Goal: Entertainment & Leisure: Consume media (video, audio)

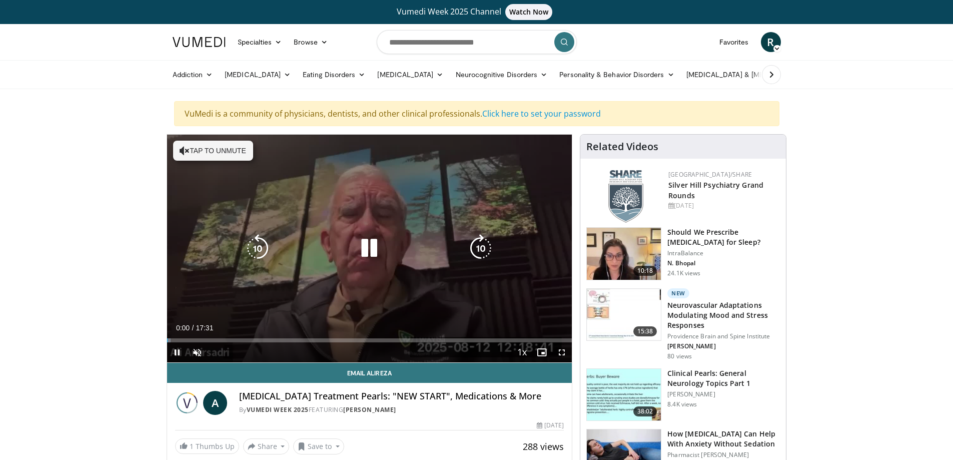
click at [186, 151] on icon "Video Player" at bounding box center [185, 151] width 10 height 10
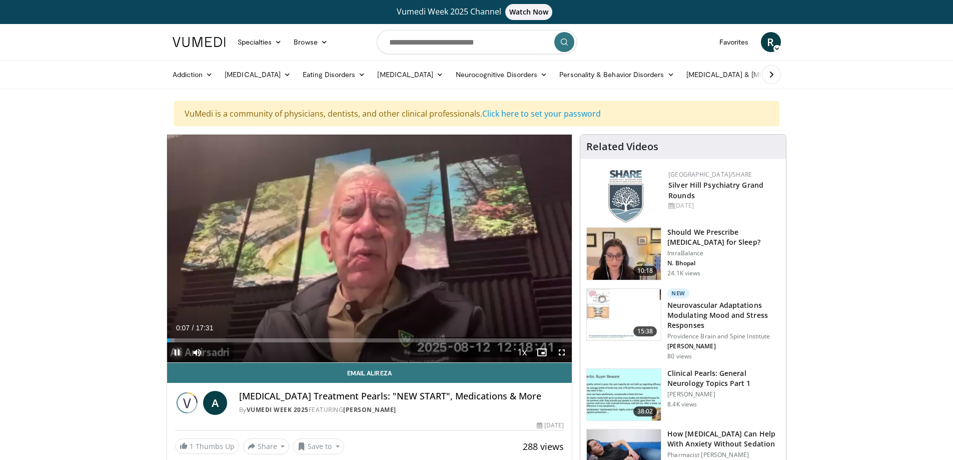
click at [177, 352] on span "Video Player" at bounding box center [177, 352] width 20 height 20
click at [176, 354] on span "Video Player" at bounding box center [177, 352] width 20 height 20
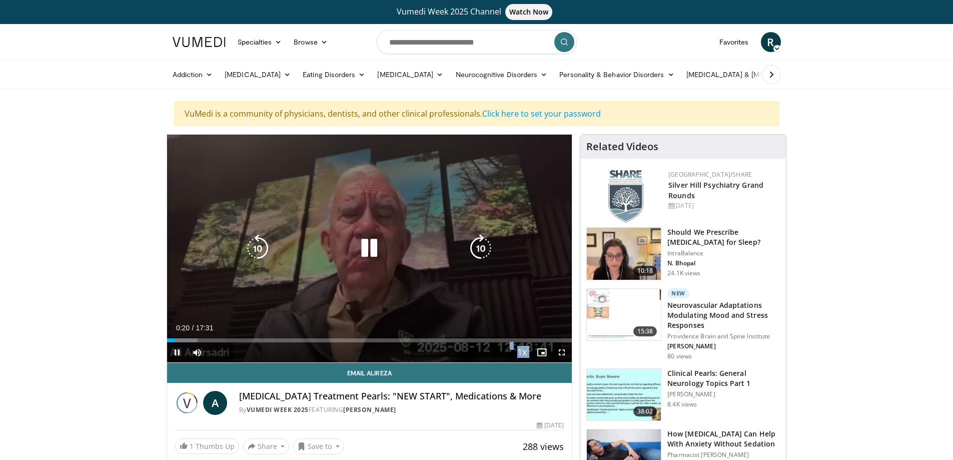
click at [176, 353] on video-js "**********" at bounding box center [369, 249] width 405 height 228
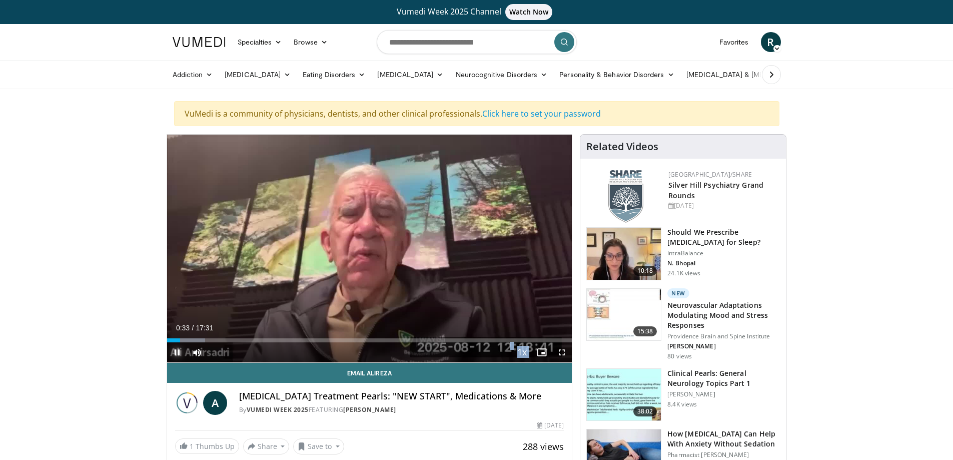
click at [175, 354] on span "Video Player" at bounding box center [177, 352] width 20 height 20
drag, startPoint x: -239, startPoint y: 406, endPoint x: 176, endPoint y: 348, distance: 418.7
